Goal: Navigation & Orientation: Find specific page/section

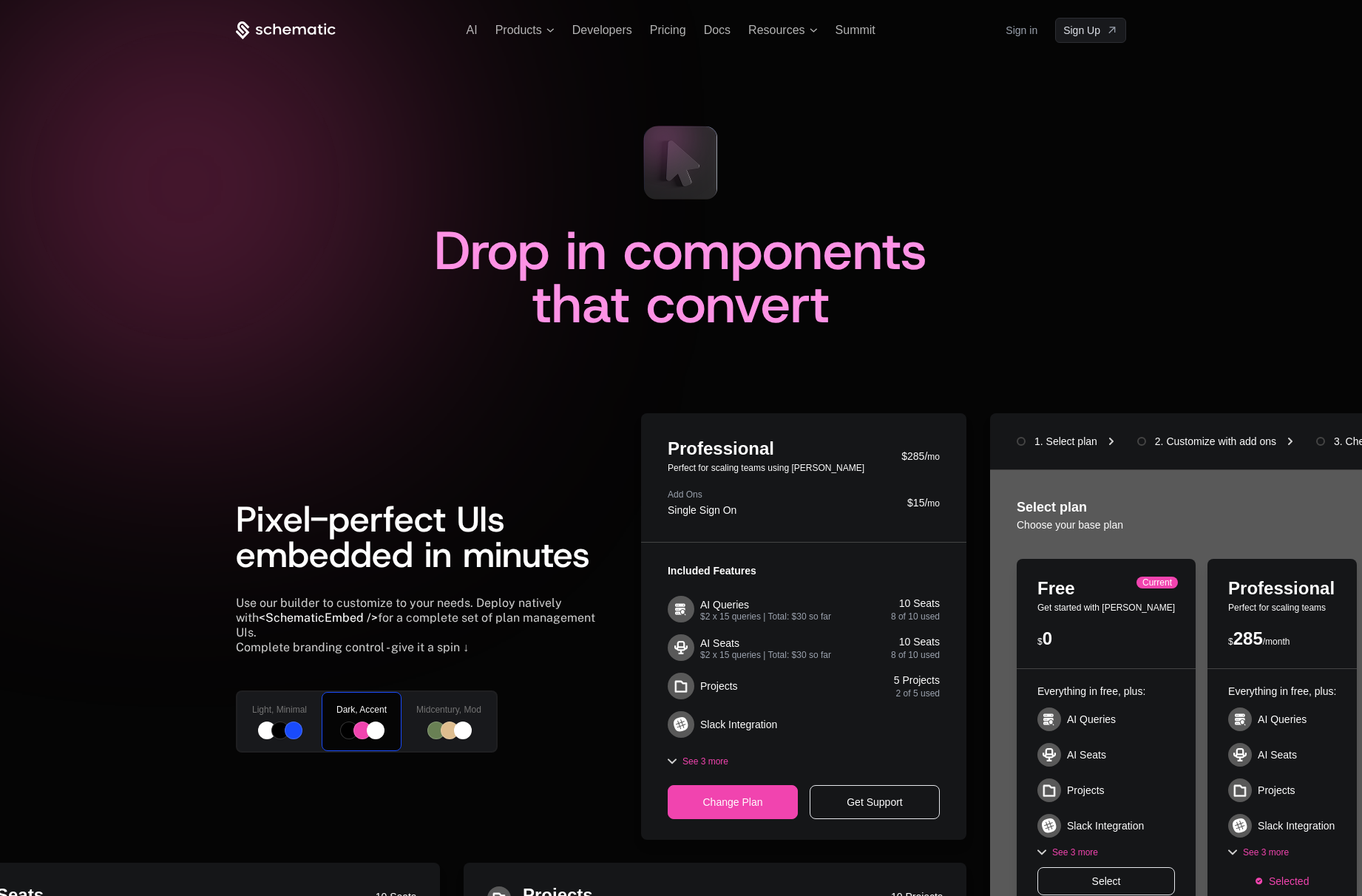
click at [274, 24] on icon at bounding box center [285, 31] width 100 height 19
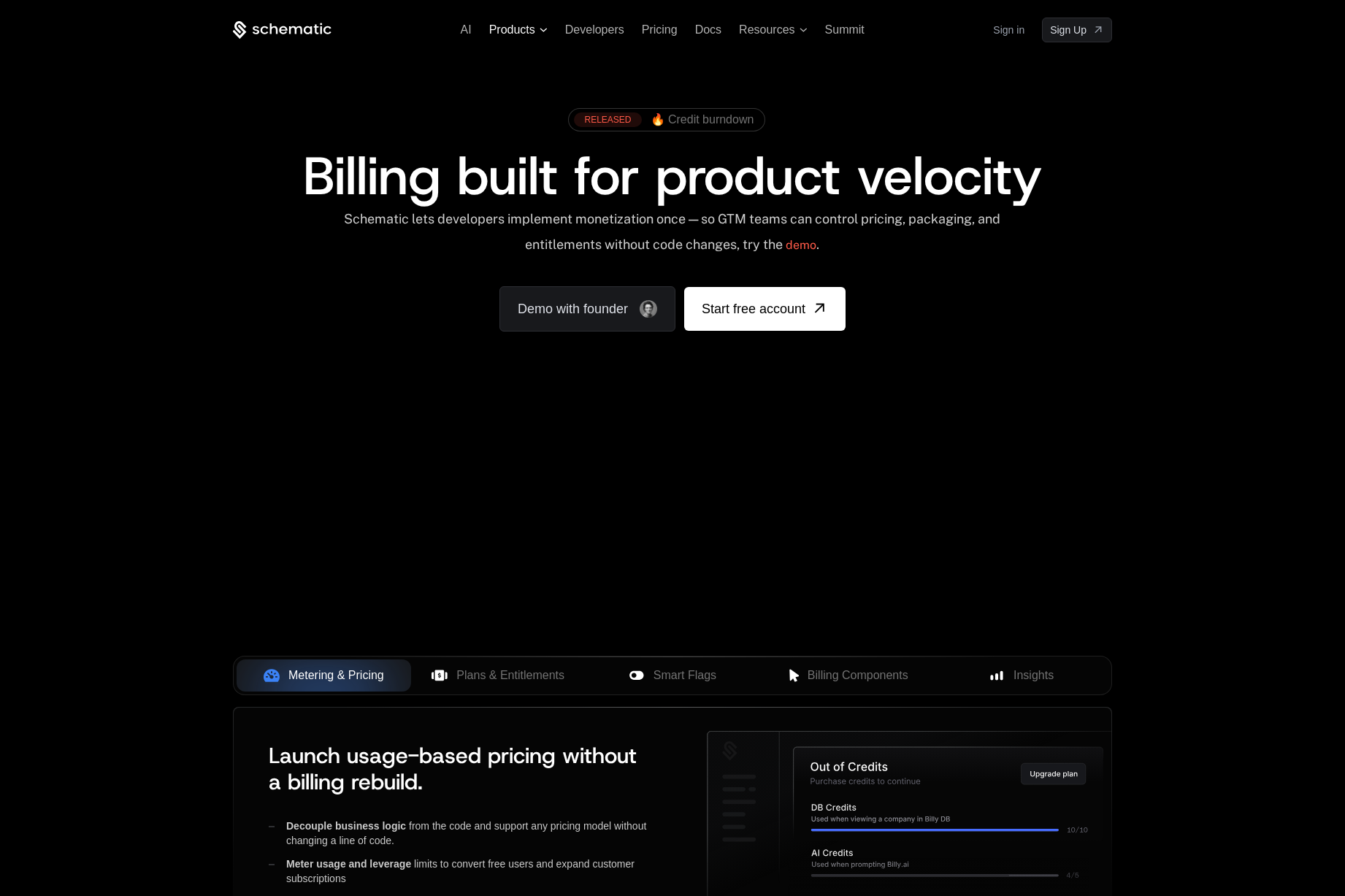
click at [538, 25] on span "Products" at bounding box center [518, 30] width 59 height 13
